Goal: Information Seeking & Learning: Learn about a topic

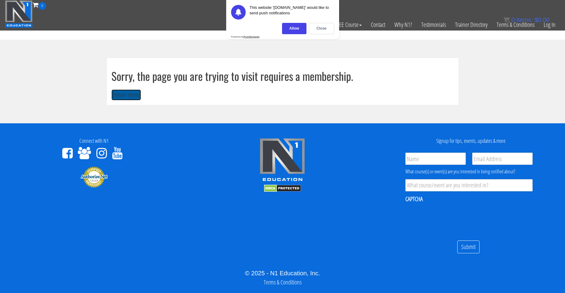
click at [132, 97] on button "Return Home" at bounding box center [126, 94] width 30 height 11
click at [547, 26] on link "Log In" at bounding box center [549, 25] width 21 height 30
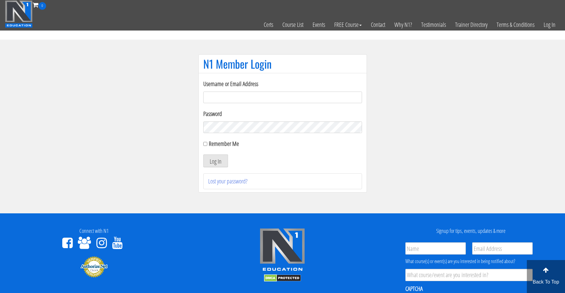
click at [253, 100] on input "Username or Email Address" at bounding box center [282, 98] width 159 height 12
type input "[EMAIL_ADDRESS][DOMAIN_NAME]"
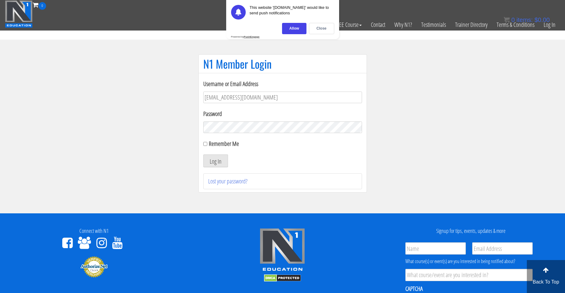
click at [217, 143] on label "Remember Me" at bounding box center [224, 144] width 30 height 8
click at [207, 143] on input "Remember Me" at bounding box center [205, 144] width 4 height 4
checkbox input "true"
click at [217, 161] on button "Log In" at bounding box center [215, 160] width 25 height 13
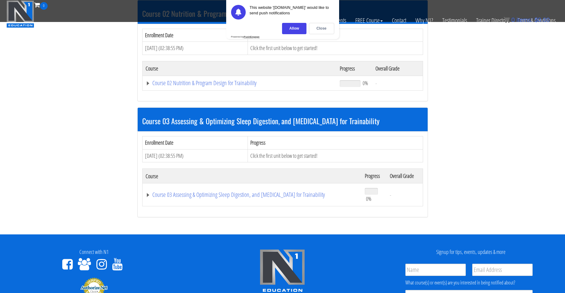
scroll to position [214, 0]
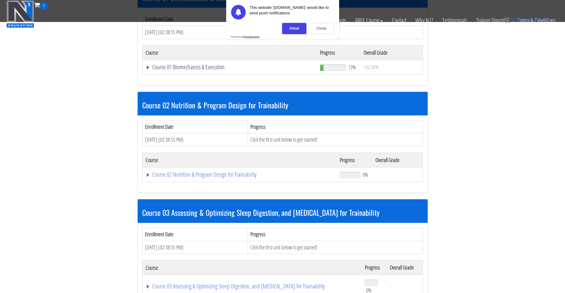
click at [207, 66] on link "Course 01 Biomechanics & Execution" at bounding box center [230, 67] width 169 height 6
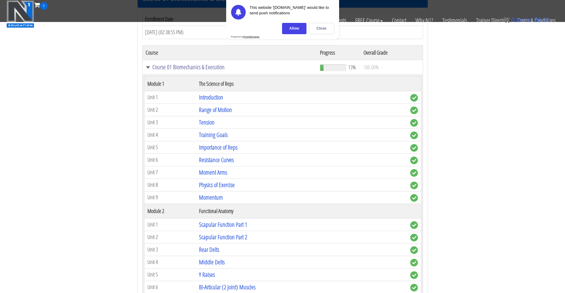
scroll to position [366, 0]
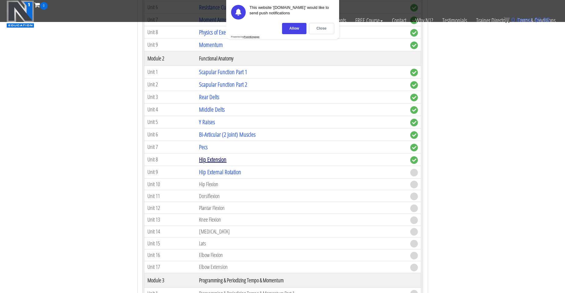
click at [209, 163] on link "Hip Extension" at bounding box center [212, 159] width 27 height 8
click at [322, 30] on div "Close" at bounding box center [321, 28] width 25 height 11
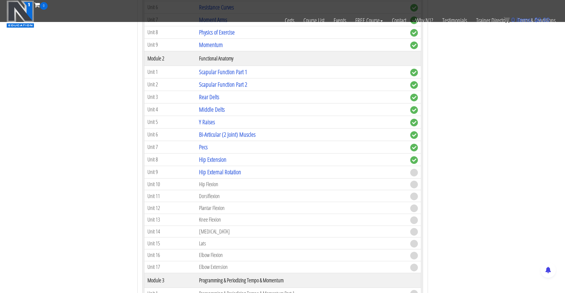
scroll to position [519, 0]
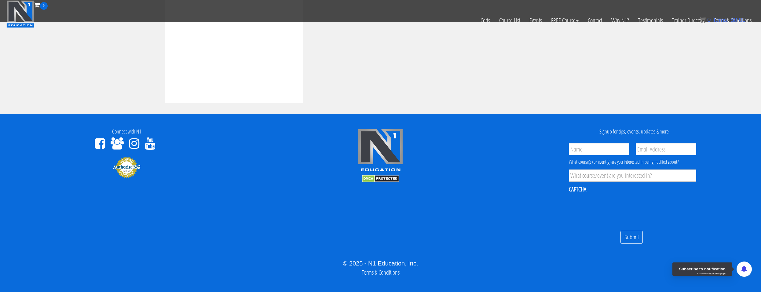
scroll to position [222, 0]
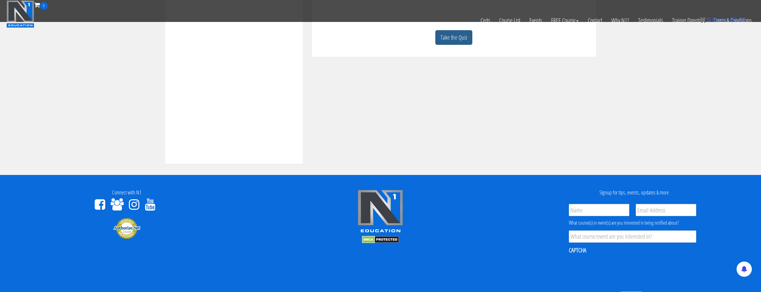
click at [452, 40] on link "Take the Quiz" at bounding box center [453, 37] width 37 height 15
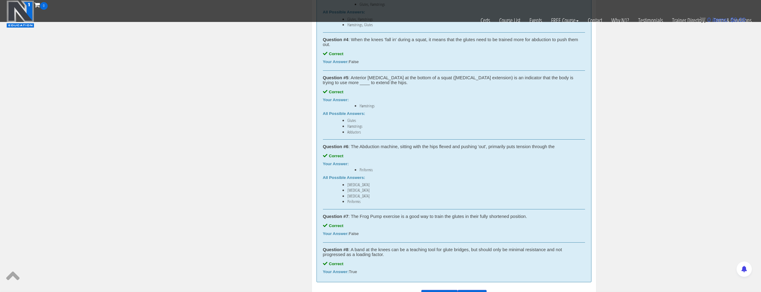
scroll to position [650, 0]
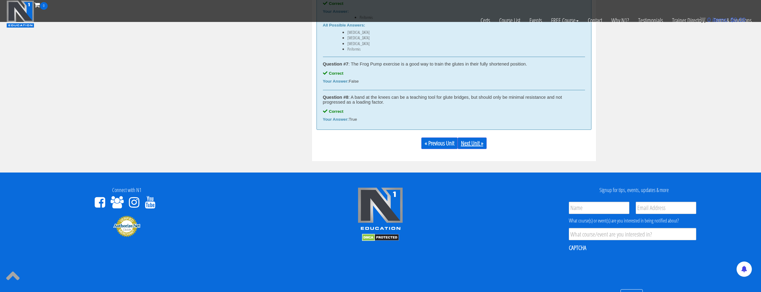
click at [473, 145] on link "Next Unit »" at bounding box center [471, 144] width 29 height 12
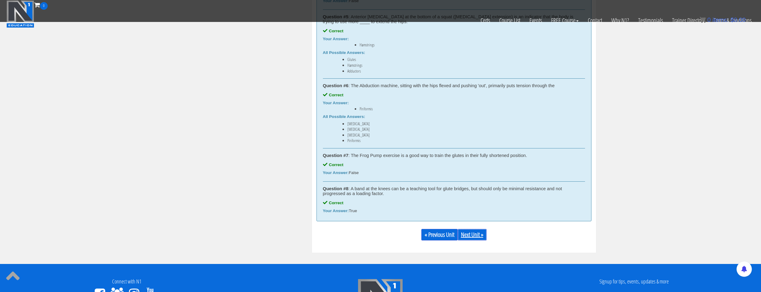
scroll to position [528, 0]
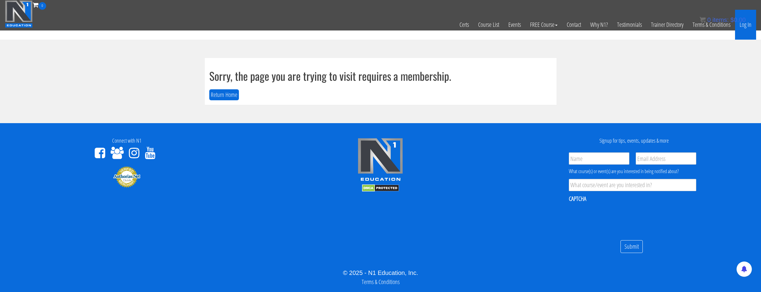
click at [741, 25] on link "Log In" at bounding box center [745, 25] width 21 height 30
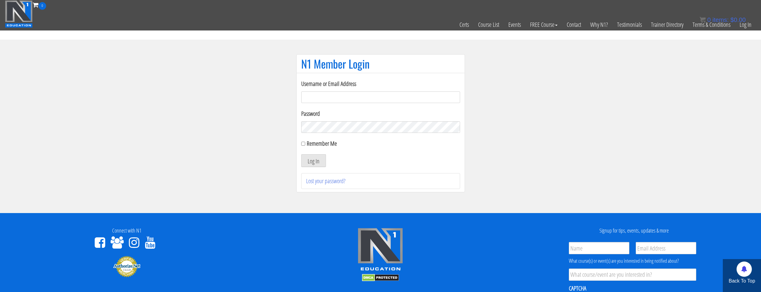
click at [323, 96] on input "Username or Email Address" at bounding box center [380, 98] width 159 height 12
type input "natejb344@hotmail.com"
click at [324, 145] on label "Remember Me" at bounding box center [322, 144] width 30 height 8
click at [305, 145] on input "Remember Me" at bounding box center [303, 144] width 4 height 4
checkbox input "true"
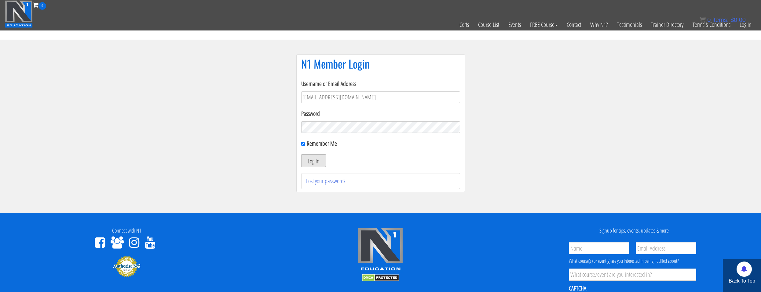
drag, startPoint x: 323, startPoint y: 160, endPoint x: 334, endPoint y: 158, distance: 10.8
click at [323, 160] on button "Log In" at bounding box center [313, 160] width 25 height 13
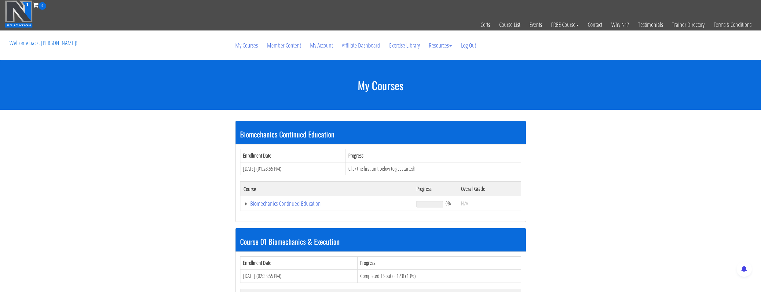
scroll to position [183, 0]
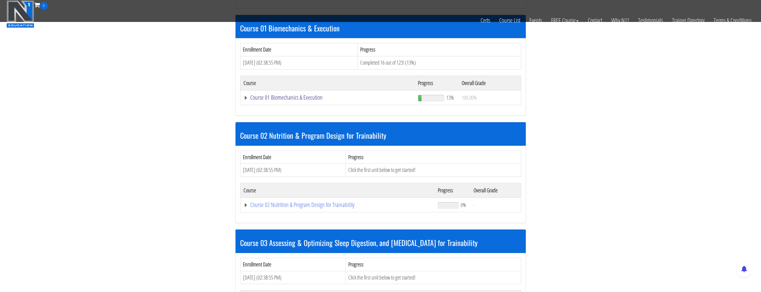
click at [296, 99] on link "Course 01 Biomechanics & Execution" at bounding box center [327, 98] width 169 height 6
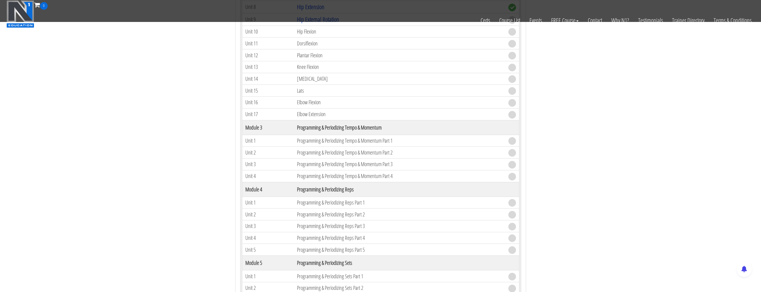
scroll to position [397, 0]
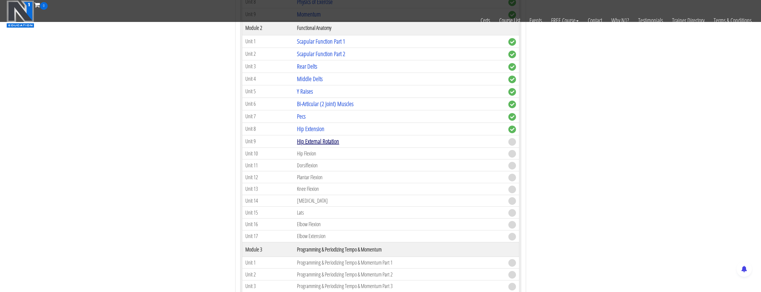
click at [314, 142] on link "Hip External Rotation" at bounding box center [318, 141] width 42 height 8
